Goal: Complete application form: Complete application form

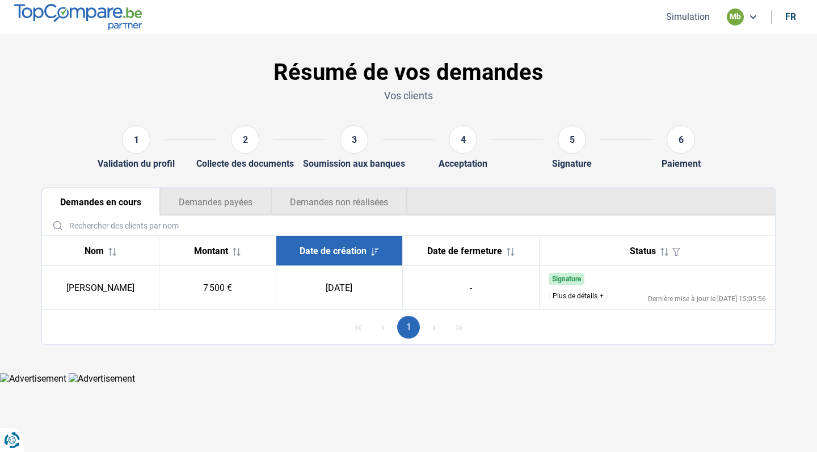
click at [696, 13] on button "Simulation" at bounding box center [688, 17] width 51 height 12
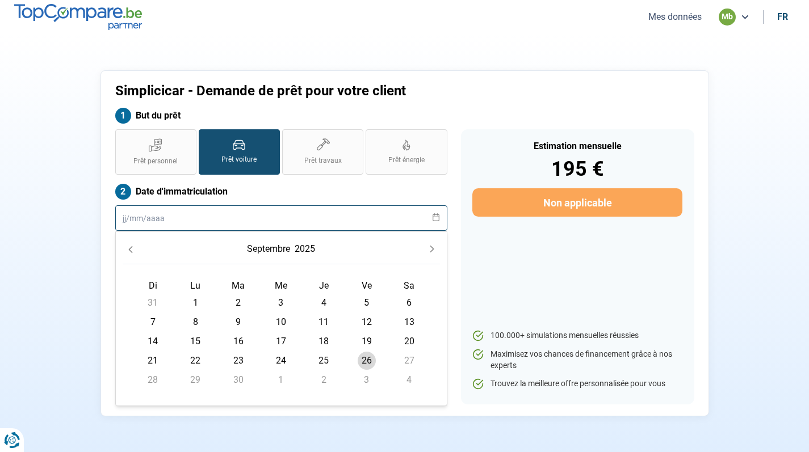
click at [249, 211] on input "text" at bounding box center [281, 218] width 332 height 26
click at [133, 220] on input "01042021" at bounding box center [281, 218] width 332 height 26
click at [148, 217] on input "01/042021" at bounding box center [281, 218] width 332 height 26
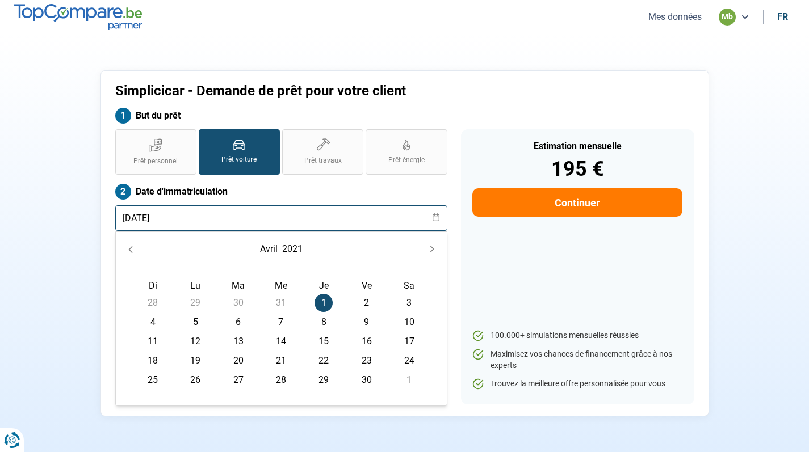
type input "[DATE]"
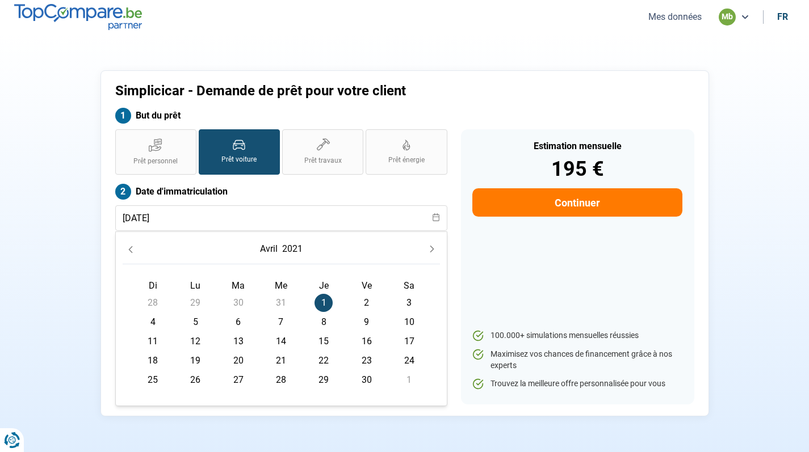
click at [320, 298] on span "1" at bounding box center [323, 303] width 18 height 18
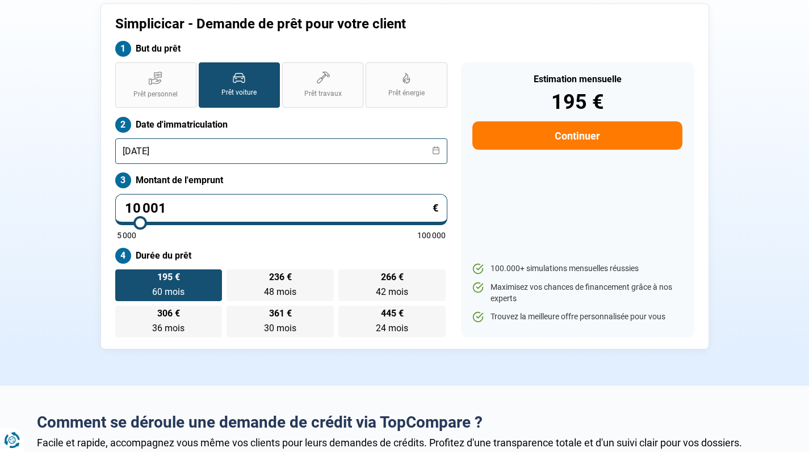
scroll to position [83, 0]
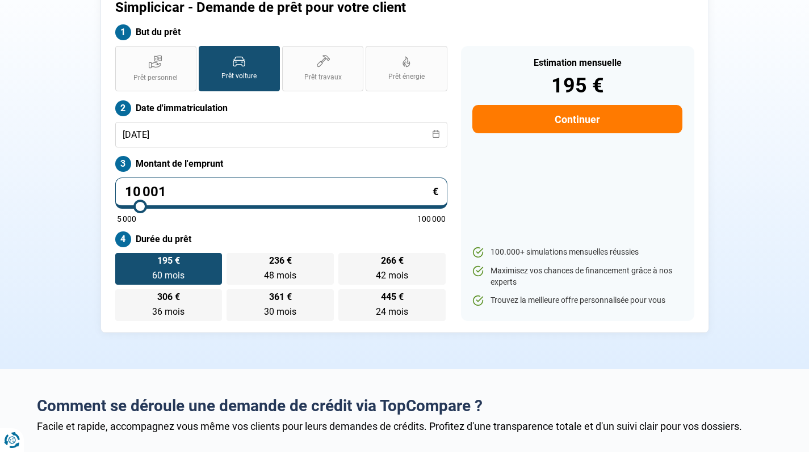
drag, startPoint x: 183, startPoint y: 196, endPoint x: 107, endPoint y: 195, distance: 76.1
click at [107, 195] on div "Simplicicar - Demande de prêt pour votre client But du prêt Prêt personnel Prêt…" at bounding box center [404, 160] width 608 height 346
type input "1"
type input "5000"
type input "13"
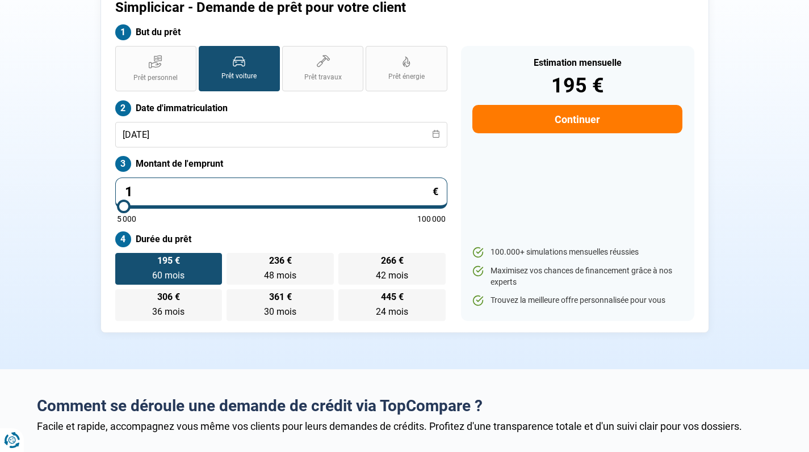
type input "5000"
type input "138"
type input "5000"
type input "1 389"
type input "5000"
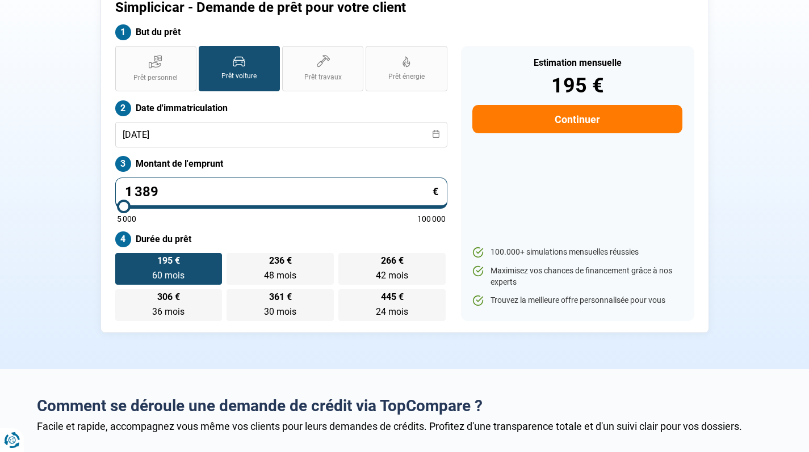
type input "13 897"
type input "14000"
click at [227, 229] on div "Prêt personnel Prêt voiture Prêt travaux Prêt énergie Prêt voiture Date d'immat…" at bounding box center [281, 183] width 346 height 275
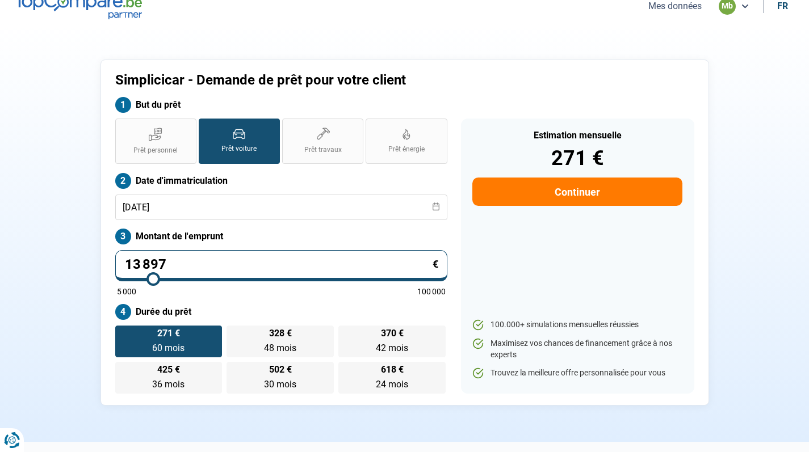
scroll to position [0, 0]
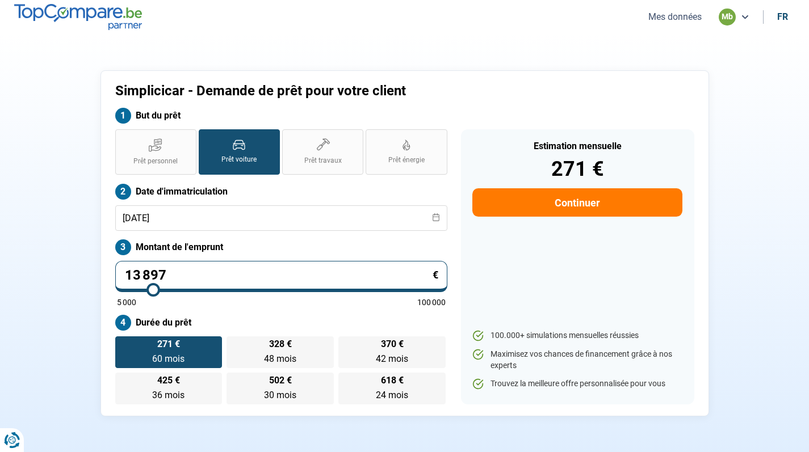
click at [580, 192] on button "Continuer" at bounding box center [576, 202] width 209 height 28
select select "32"
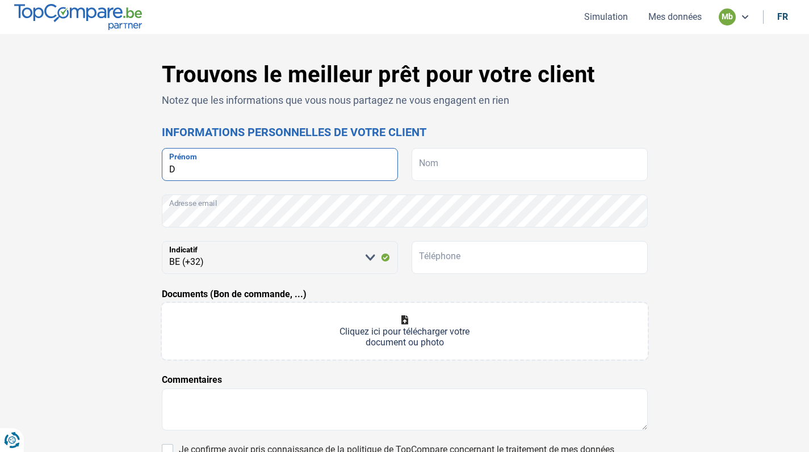
type input "D"
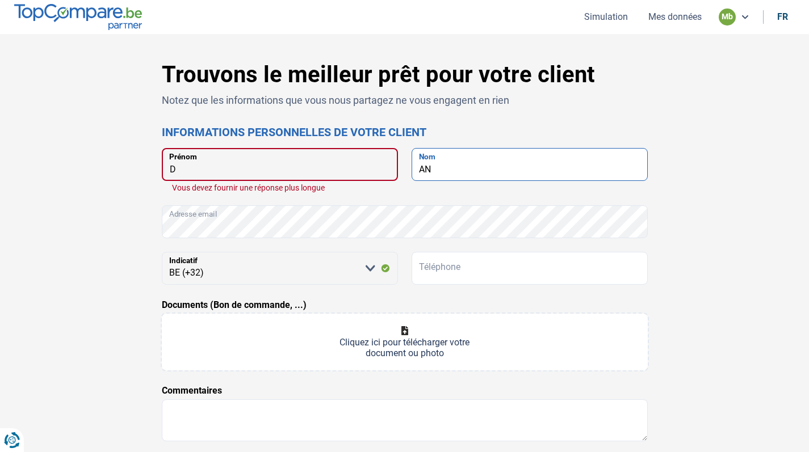
type input "A"
click at [250, 167] on input "D" at bounding box center [280, 164] width 236 height 33
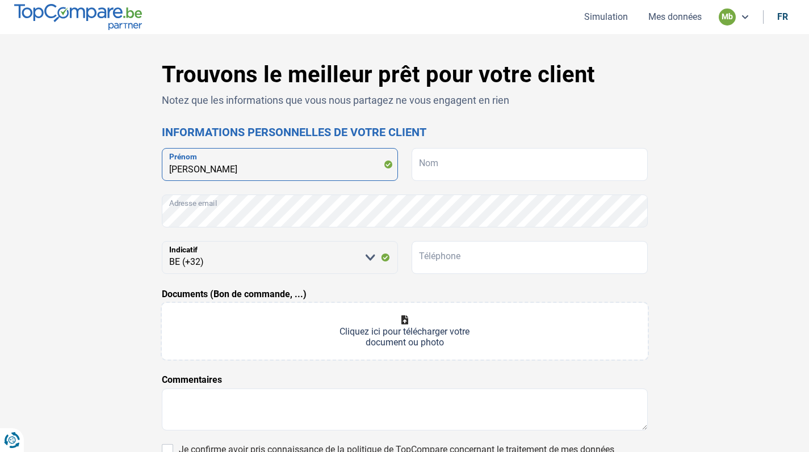
type input "[PERSON_NAME]"
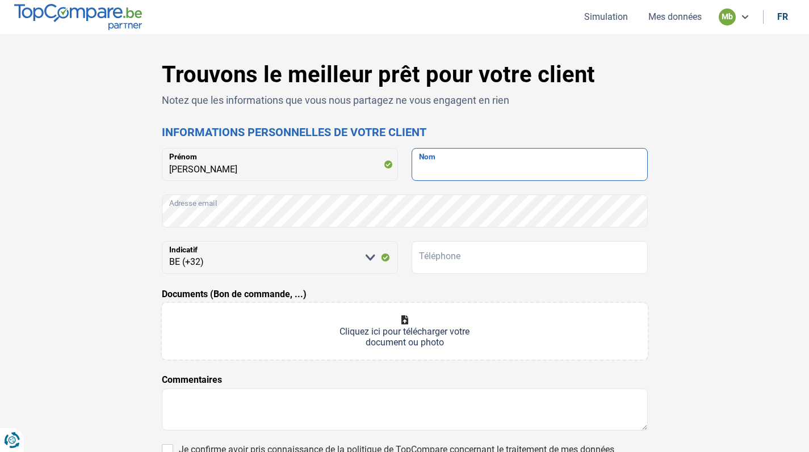
click at [443, 169] on input "Nom" at bounding box center [529, 164] width 236 height 33
type input "Elsen"
click at [124, 236] on div "Trouvons le meilleur prêt pour votre client Notez que les informations que vous…" at bounding box center [404, 320] width 749 height 519
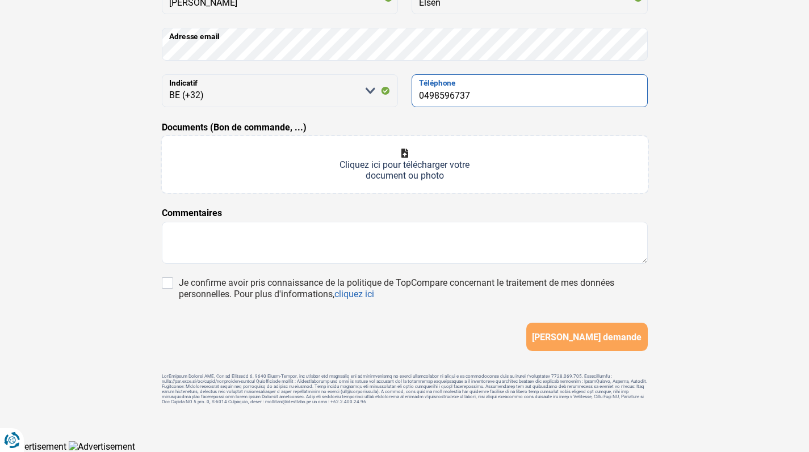
type input "0498596737"
click at [446, 205] on form "[PERSON_NAME] Adresse email [PERSON_NAME] sélectionner une option BE (+32) LU (…" at bounding box center [405, 166] width 486 height 370
click at [321, 150] on input "Documents (Bon de commande, ...)" at bounding box center [405, 164] width 486 height 57
type input "C:\fakepath\ING_Extract_202509261114461181427092845356272577.pdf"
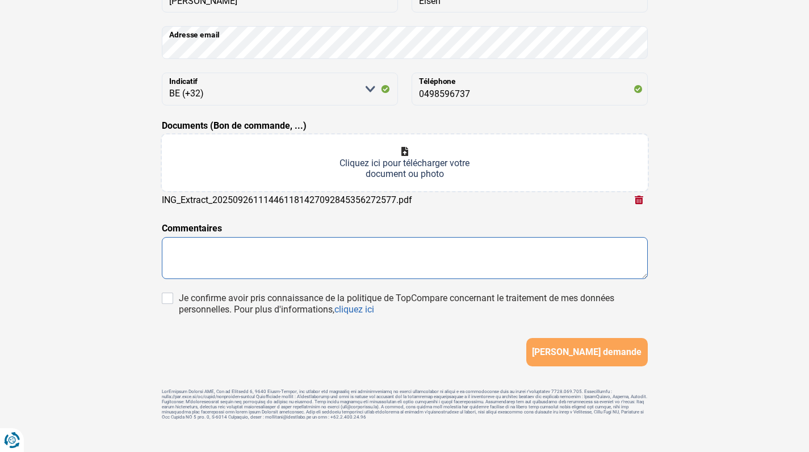
click at [416, 250] on textarea at bounding box center [405, 258] width 486 height 42
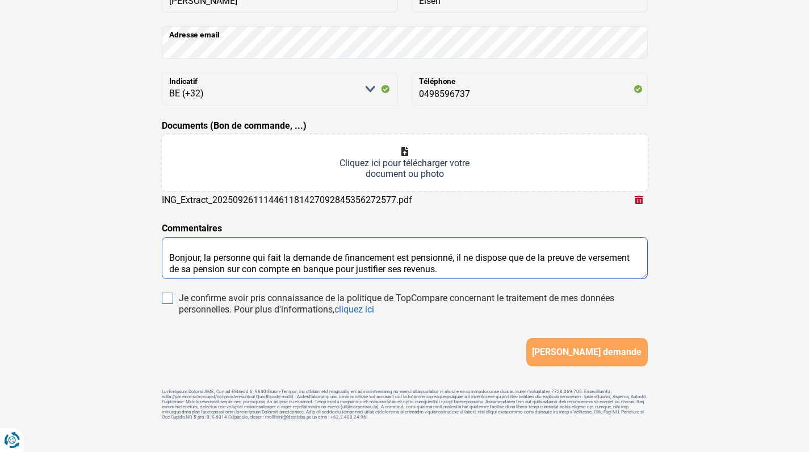
type textarea "Bonjour, la personne qui fait la demande de financement est pensionné, il ne di…"
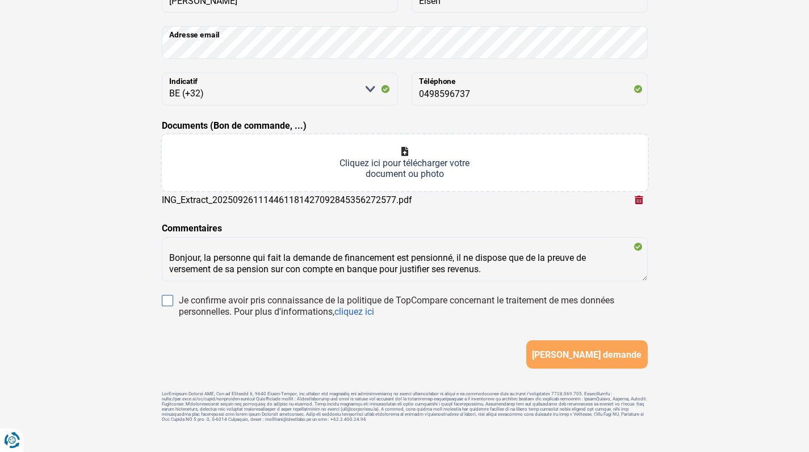
click at [166, 303] on input "Je confirme avoir pris connaissance de la politique de TopCompare concernant le…" at bounding box center [167, 300] width 11 height 11
checkbox input "true"
click at [237, 216] on form "[PERSON_NAME] Adresse email [PERSON_NAME] sélectionner une option BE (+32) LU (…" at bounding box center [405, 174] width 486 height 389
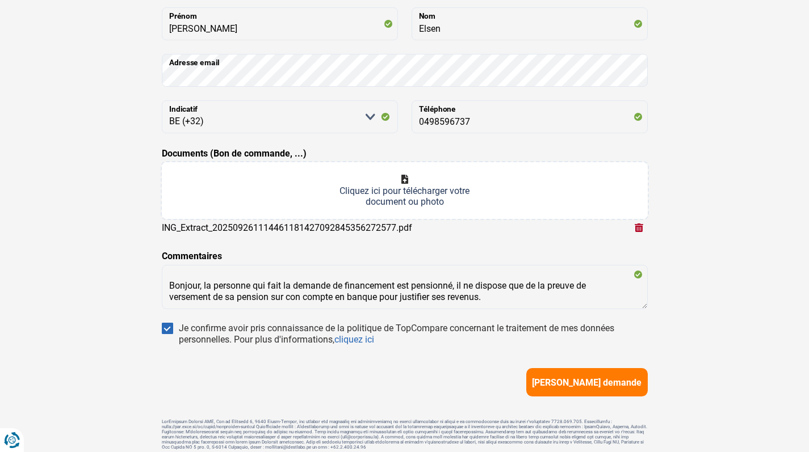
scroll to position [124, 0]
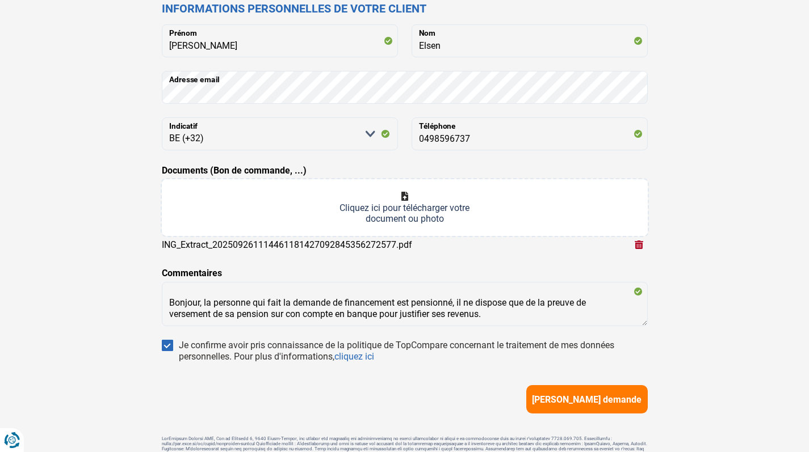
click at [416, 194] on input "Documents (Bon de commande, ...)" at bounding box center [405, 207] width 486 height 57
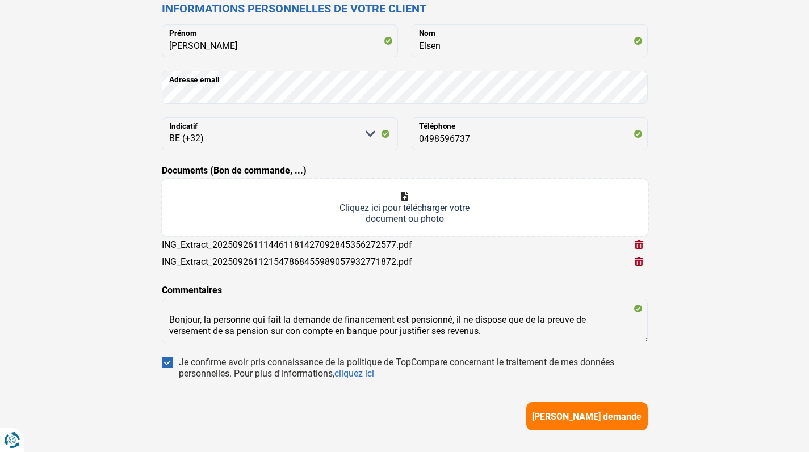
click at [355, 193] on input "Documents (Bon de commande, ...)" at bounding box center [405, 207] width 486 height 57
type input "C:\fakepath\ING_Extract_202509261121058761527584295288222349.pdf"
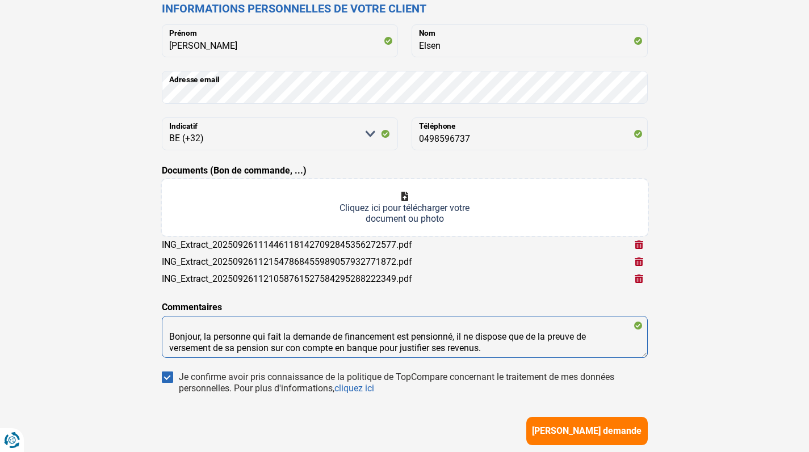
click at [498, 351] on textarea "Bonjour, la personne qui fait la demande de financement est pensionné, il ne di…" at bounding box center [405, 337] width 486 height 42
click at [291, 351] on textarea "Bonjour, la personne qui fait la demande de financement est pensionné, il ne di…" at bounding box center [405, 337] width 486 height 42
click at [502, 352] on textarea "Bonjour, la personne qui fait la demande de financement est pensionné, il ne di…" at bounding box center [405, 337] width 486 height 42
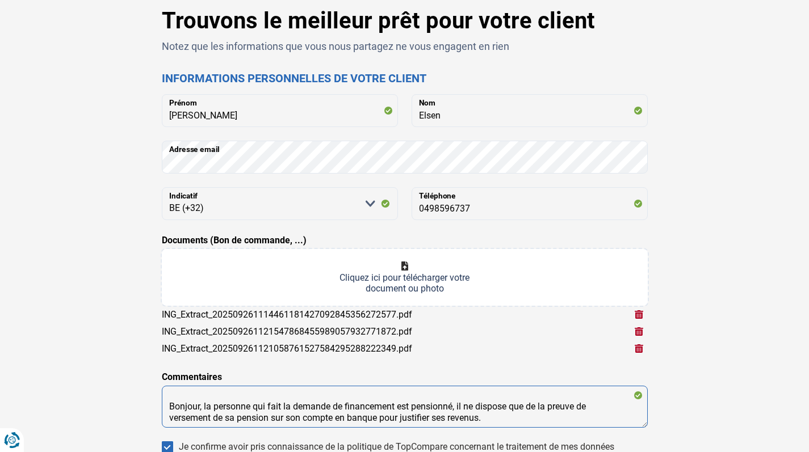
scroll to position [53, 0]
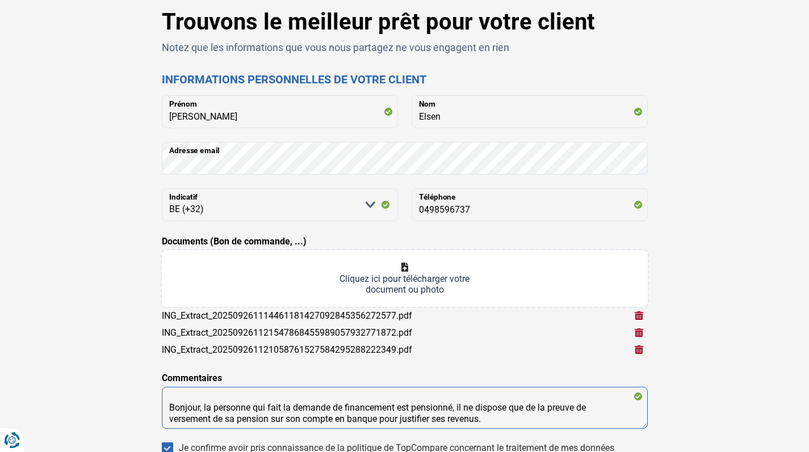
type textarea "Bonjour, la personne qui fait la demande de financement est pensionné, il ne di…"
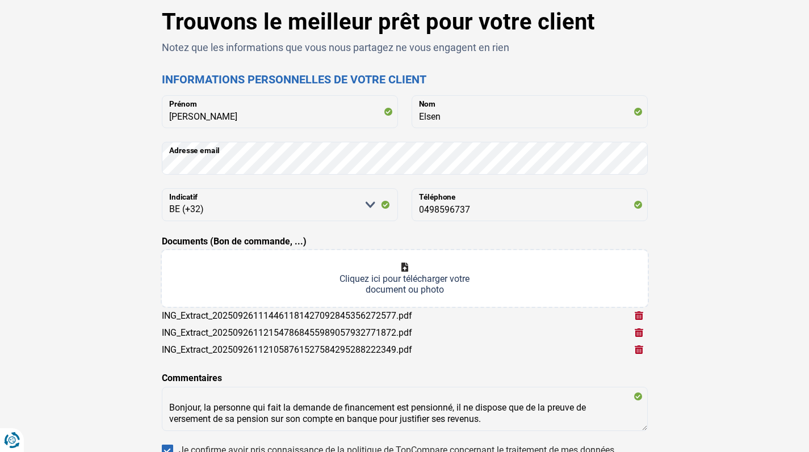
click at [695, 184] on div "Trouvons le meilleur prêt pour votre client Notez que les informations que vous…" at bounding box center [404, 295] width 749 height 573
click at [476, 274] on input "Documents (Bon de commande, ...)" at bounding box center [405, 278] width 486 height 57
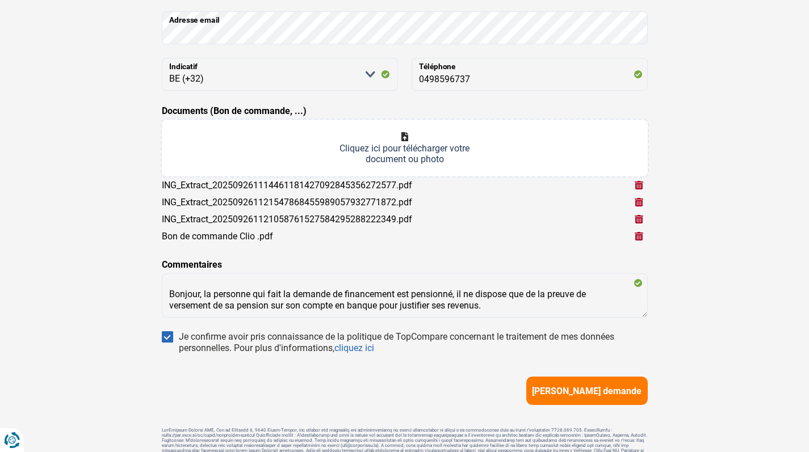
scroll to position [187, 0]
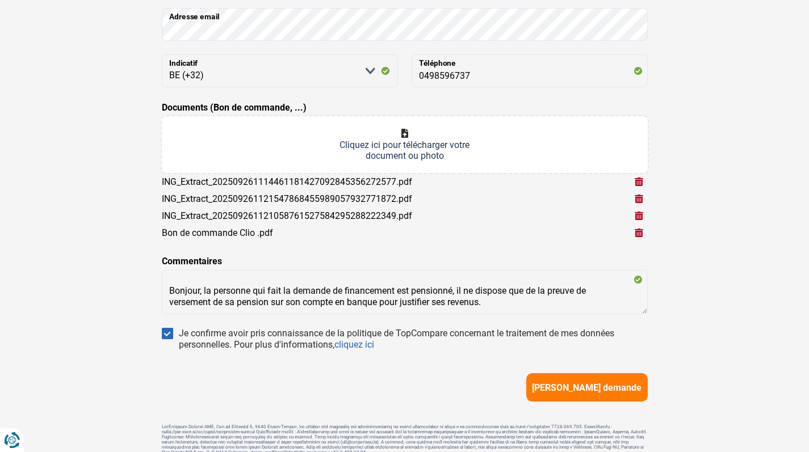
click at [378, 139] on input "Documents (Bon de commande, ...)" at bounding box center [405, 144] width 486 height 57
type input "C:\fakepath\Document scanné 2.pdf"
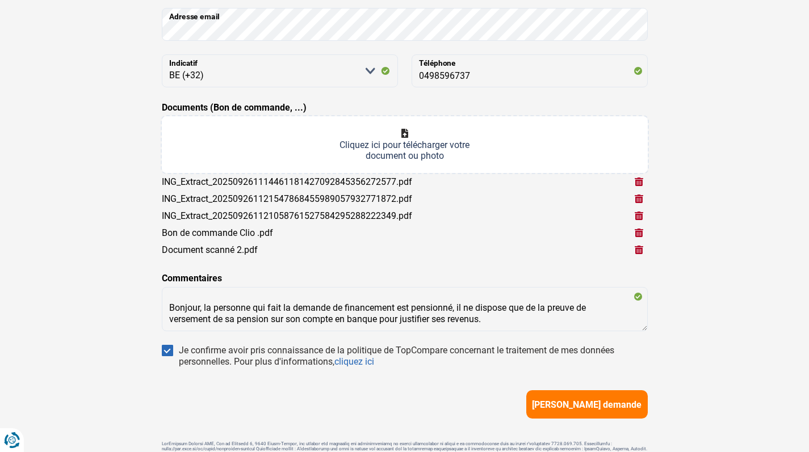
click at [611, 404] on span "[PERSON_NAME] demande" at bounding box center [587, 405] width 110 height 11
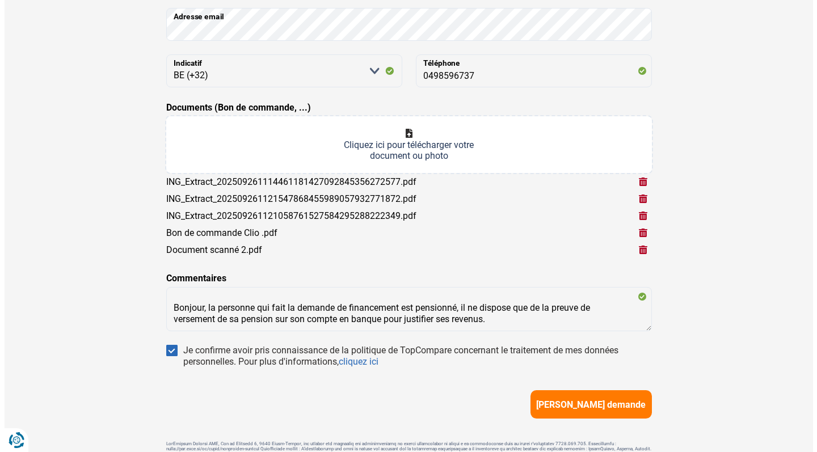
scroll to position [137, 0]
